Goal: Task Accomplishment & Management: Manage account settings

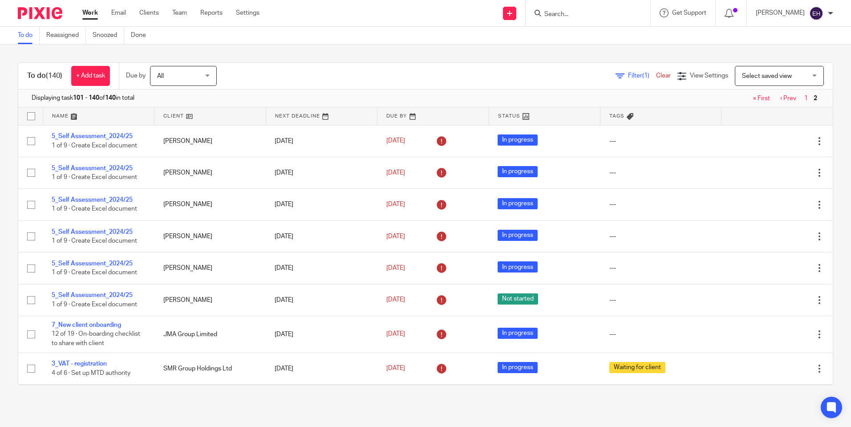
click at [781, 101] on link "‹ Prev" at bounding box center [788, 98] width 16 height 6
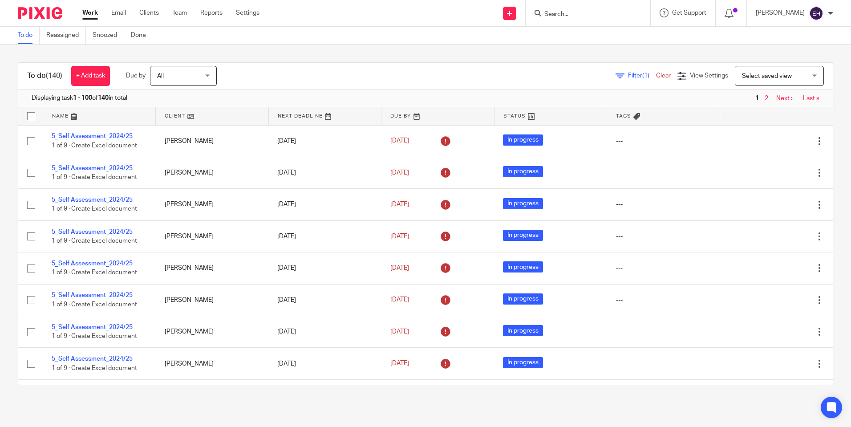
click at [582, 22] on div at bounding box center [588, 13] width 125 height 26
click at [557, 17] on input "Search" at bounding box center [583, 15] width 80 height 8
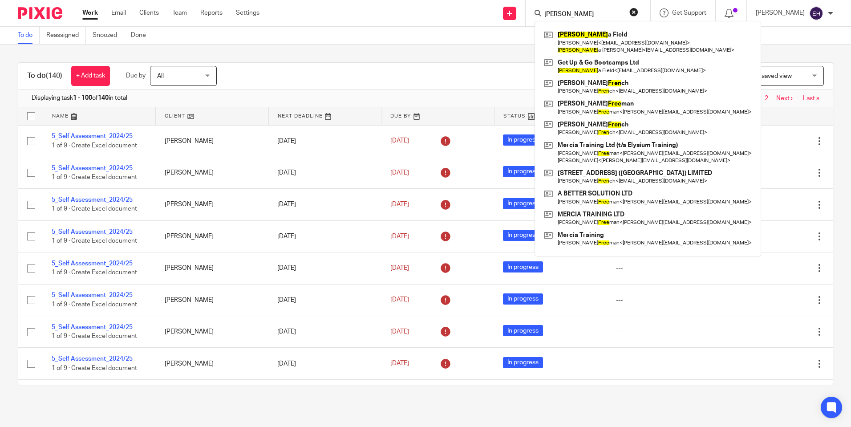
click button "submit" at bounding box center [0, 0] width 0 height 0
click at [591, 12] on input "frey" at bounding box center [583, 15] width 80 height 8
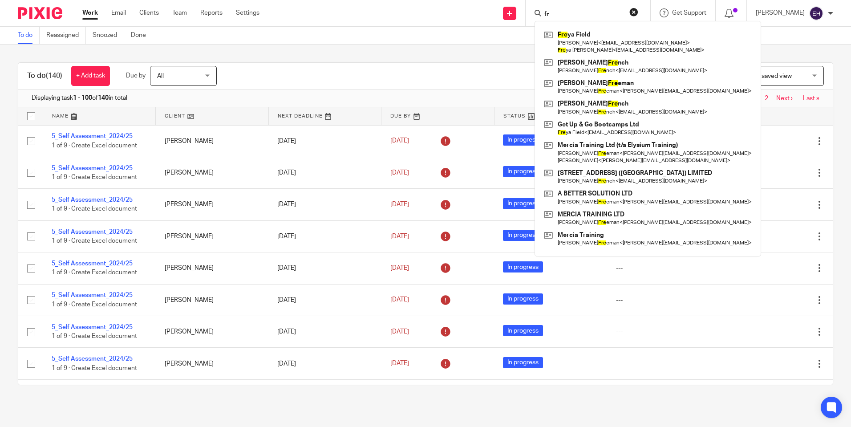
type input "f"
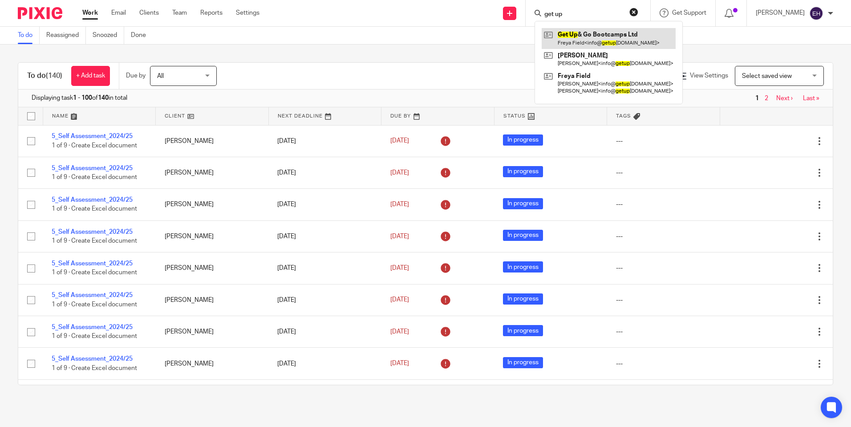
type input "get up"
click at [583, 30] on link at bounding box center [609, 38] width 134 height 20
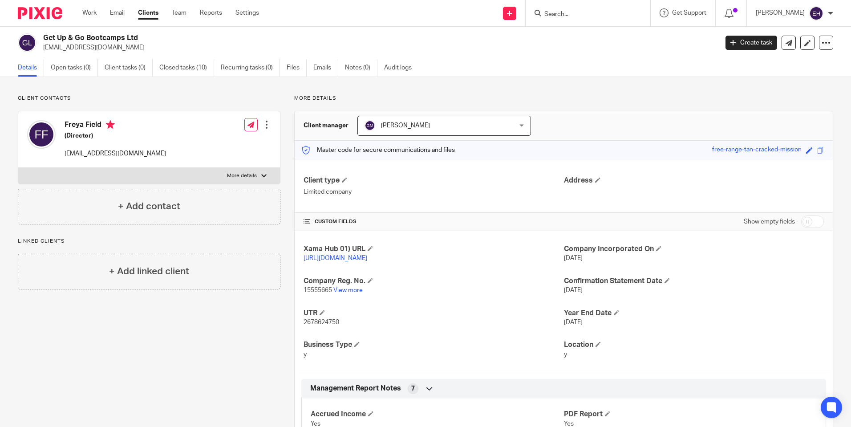
click at [267, 126] on div at bounding box center [266, 124] width 9 height 9
click at [220, 184] on span "Delete contact" at bounding box center [215, 182] width 42 height 6
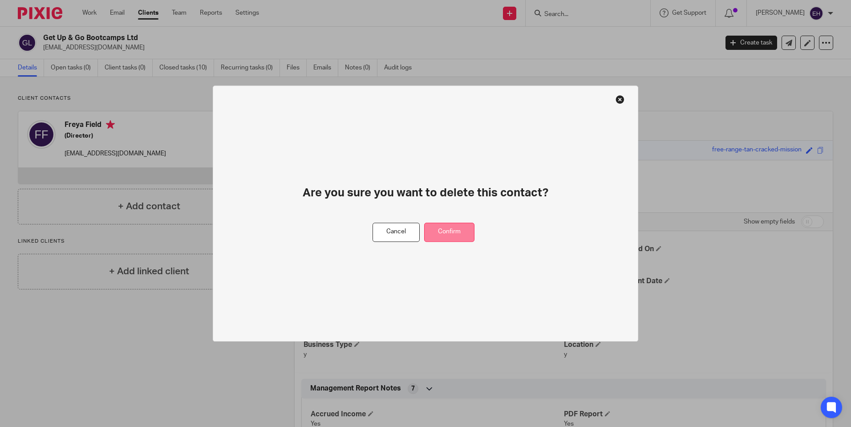
click at [439, 227] on button "Confirm" at bounding box center [449, 232] width 50 height 19
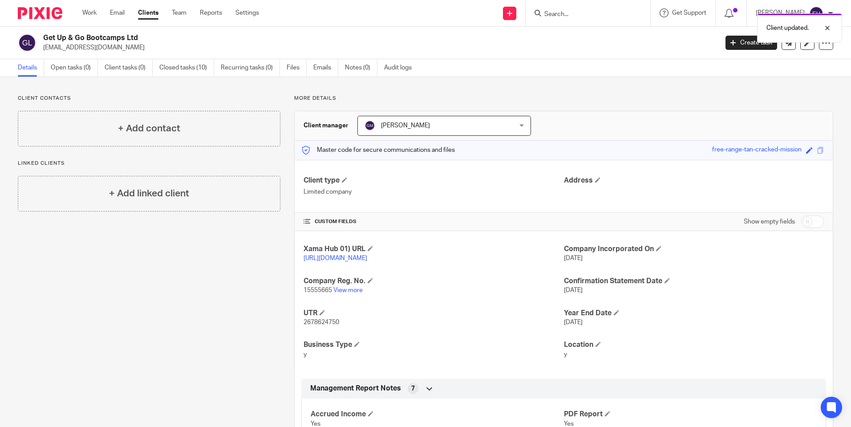
click at [614, 18] on div "Client updated." at bounding box center [633, 26] width 417 height 34
click at [89, 14] on link "Work" at bounding box center [89, 12] width 14 height 9
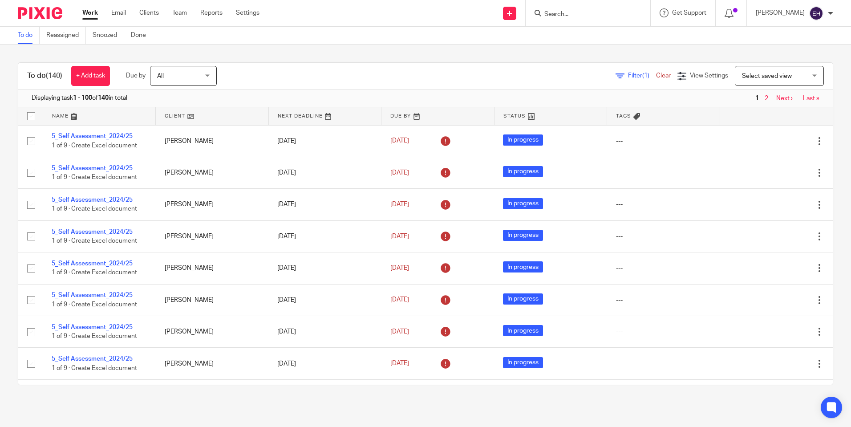
click at [776, 100] on link "Next ›" at bounding box center [784, 98] width 16 height 6
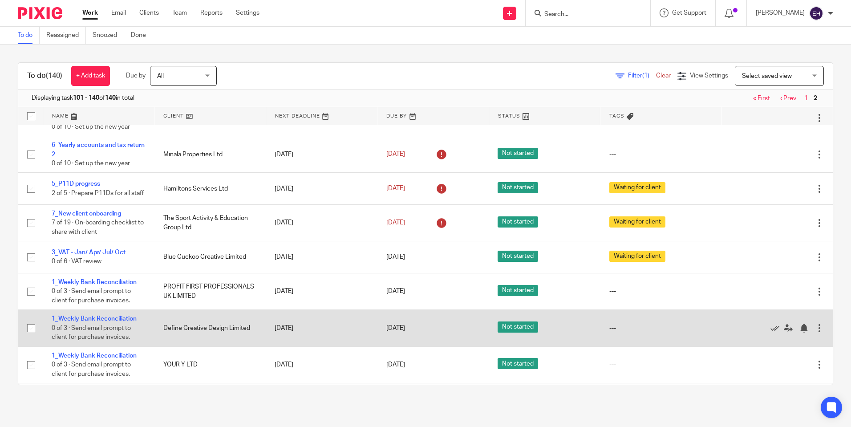
scroll to position [443, 0]
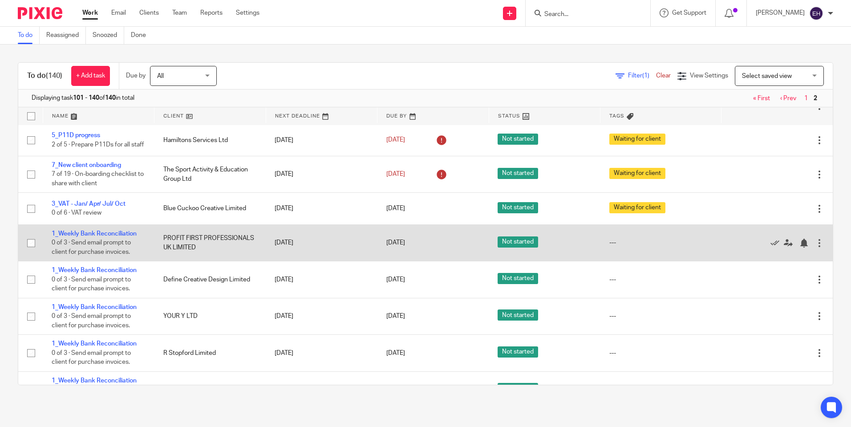
click at [31, 251] on input "checkbox" at bounding box center [31, 243] width 17 height 17
checkbox input "false"
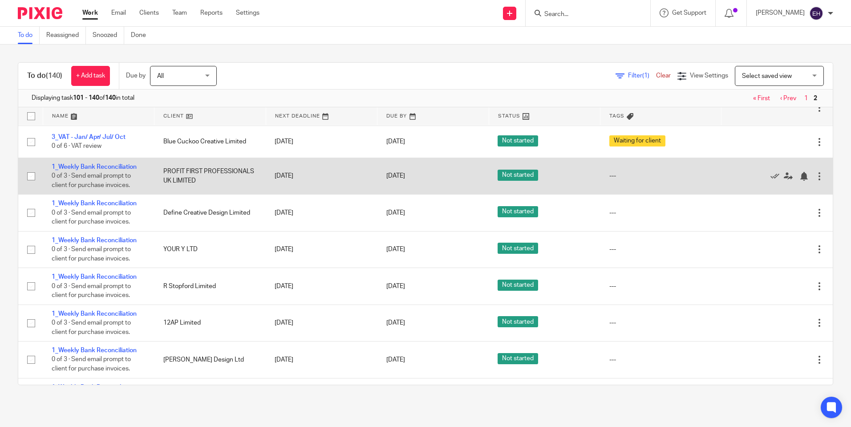
scroll to position [512, 0]
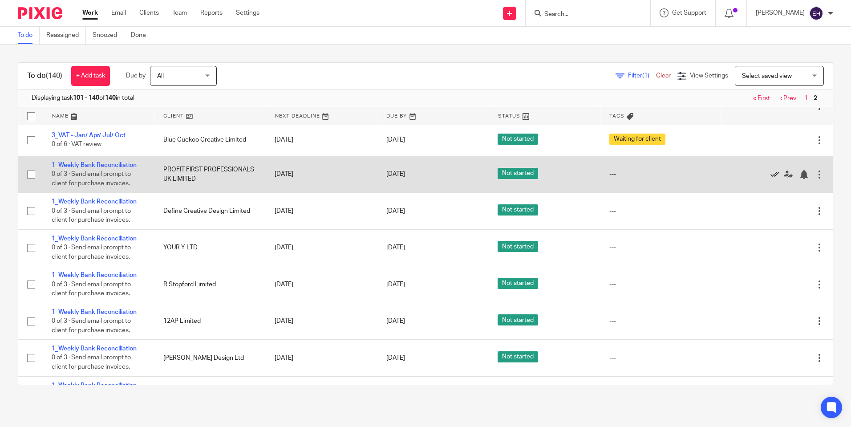
click at [770, 179] on icon at bounding box center [774, 174] width 9 height 9
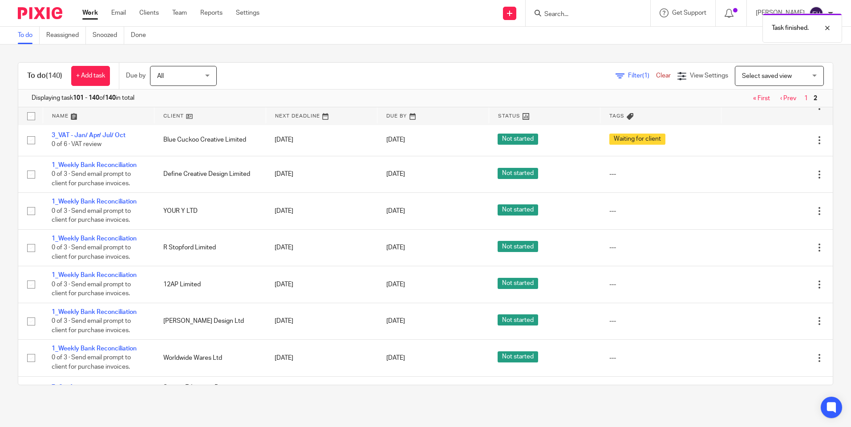
click at [770, 179] on icon at bounding box center [774, 174] width 9 height 9
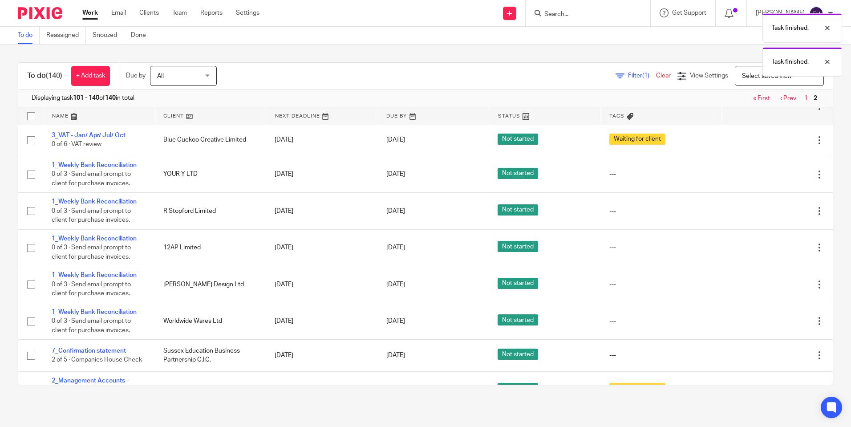
click at [770, 179] on icon at bounding box center [774, 174] width 9 height 9
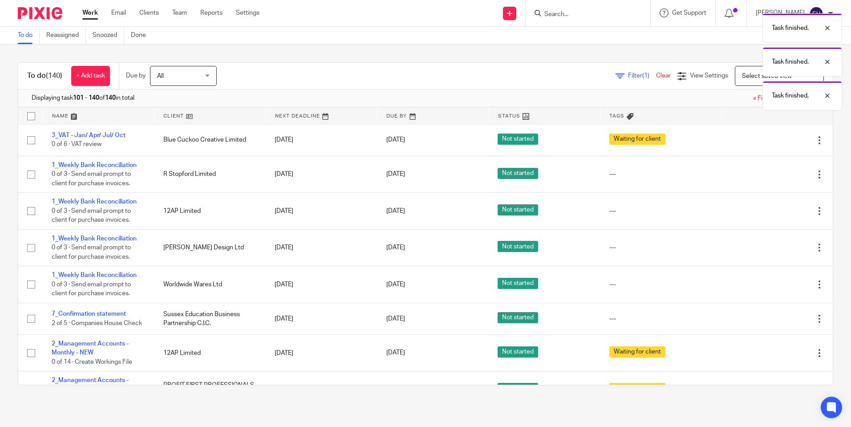
click at [770, 179] on icon at bounding box center [774, 174] width 9 height 9
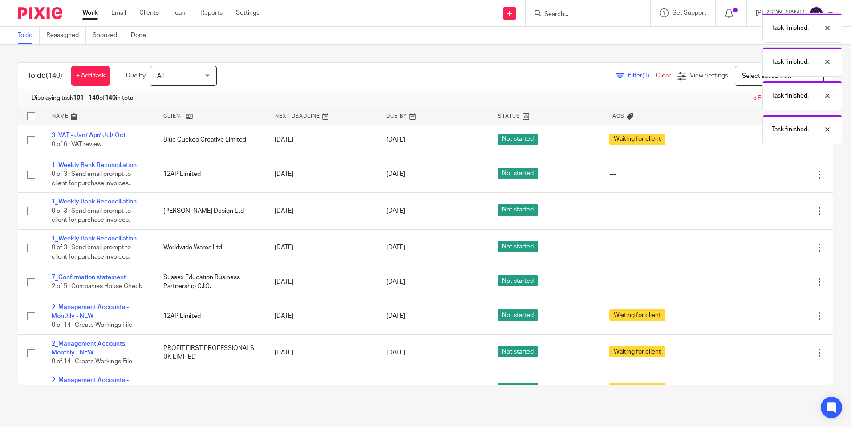
click at [770, 179] on icon at bounding box center [774, 174] width 9 height 9
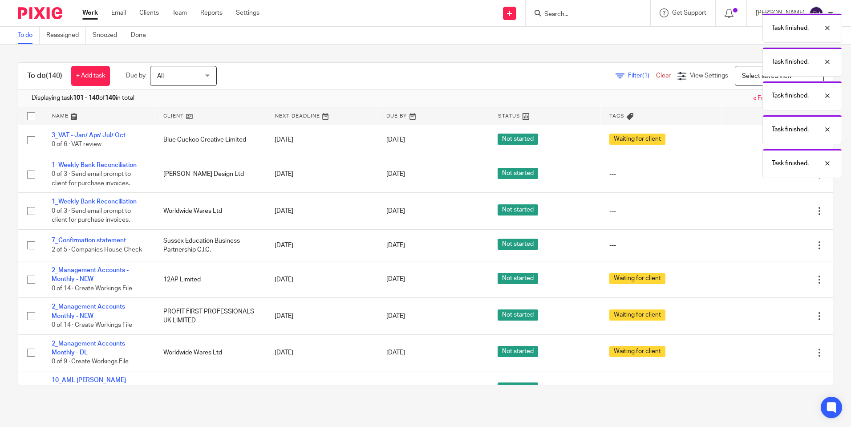
click at [770, 179] on icon at bounding box center [774, 174] width 9 height 9
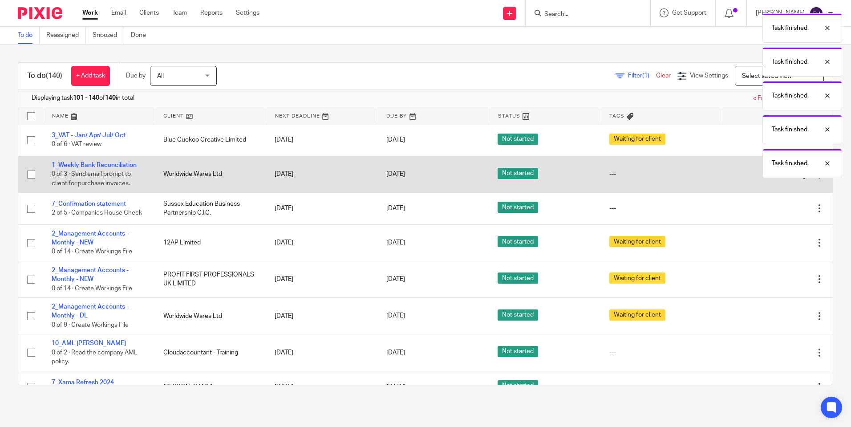
click at [770, 179] on icon at bounding box center [774, 174] width 9 height 9
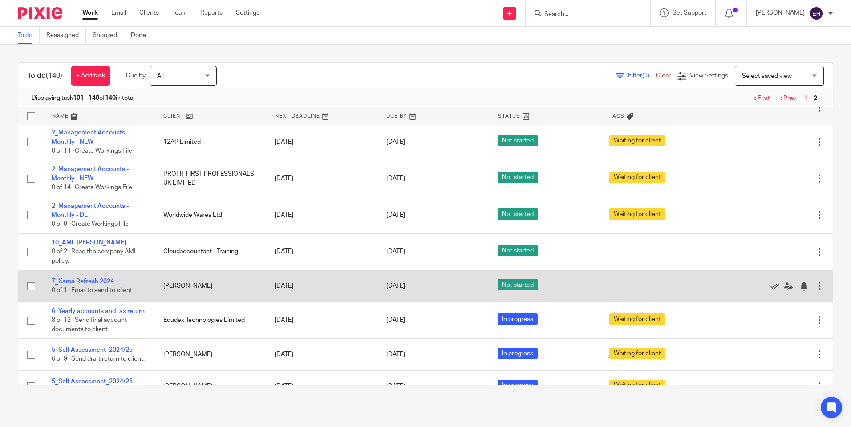
scroll to position [642, 0]
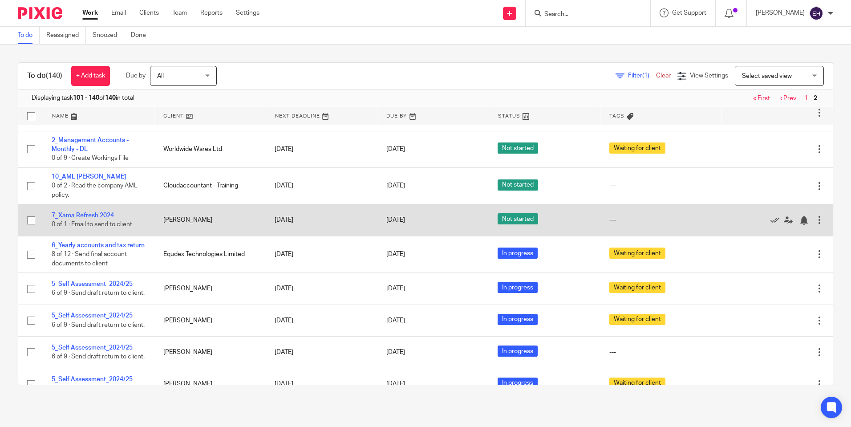
click at [815, 224] on div at bounding box center [819, 219] width 9 height 9
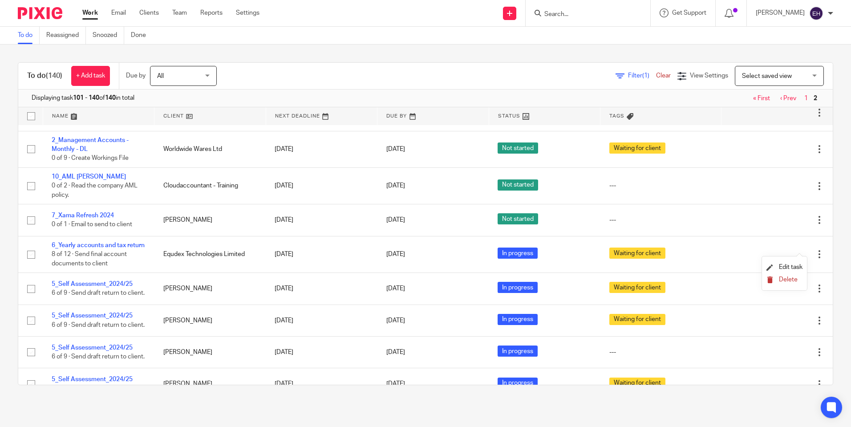
click at [784, 282] on span "Delete" at bounding box center [788, 279] width 19 height 6
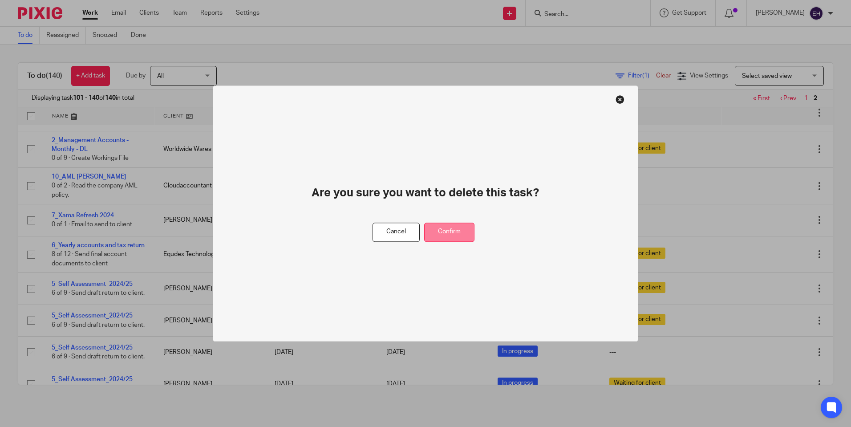
click at [463, 234] on button "Confirm" at bounding box center [449, 232] width 50 height 19
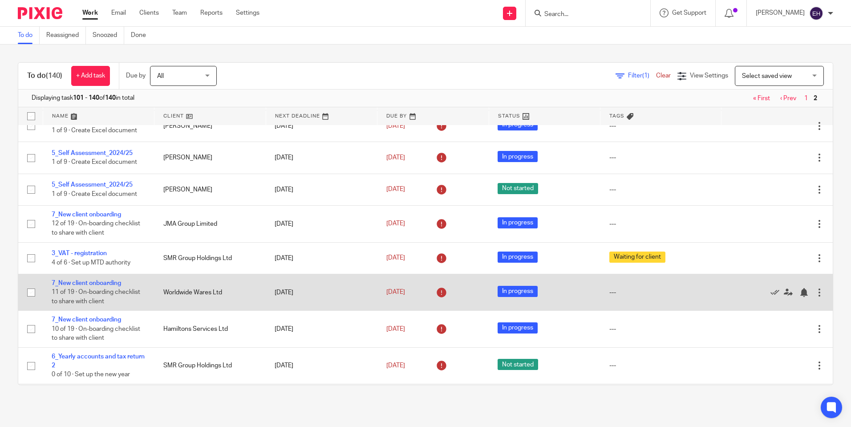
scroll to position [0, 0]
